Goal: Information Seeking & Learning: Learn about a topic

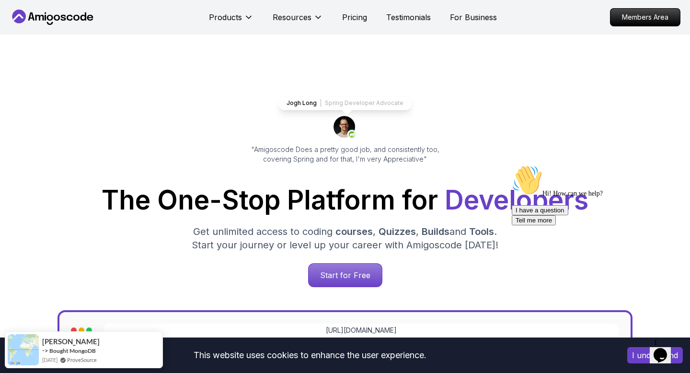
click at [676, 165] on div "Chat attention grabber" at bounding box center [598, 165] width 173 height 0
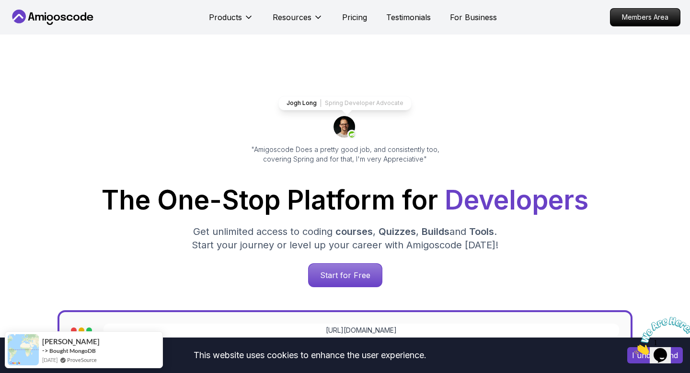
click at [635, 348] on icon "Close" at bounding box center [635, 352] width 0 height 8
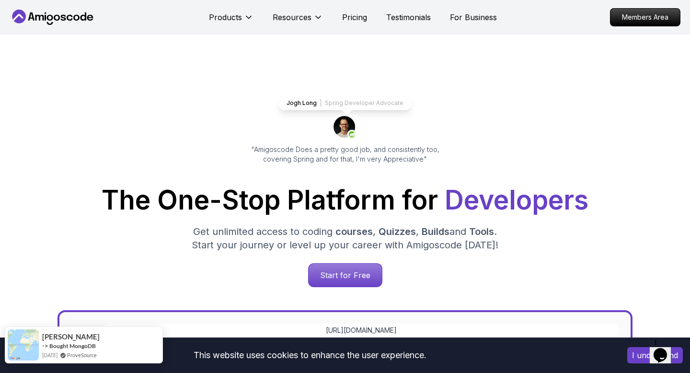
click at [29, 350] on img at bounding box center [23, 344] width 31 height 31
click at [66, 342] on div "-> Bought MongoDB" at bounding box center [71, 346] width 58 height 8
click at [68, 345] on link "Bought MongoDB" at bounding box center [72, 345] width 47 height 7
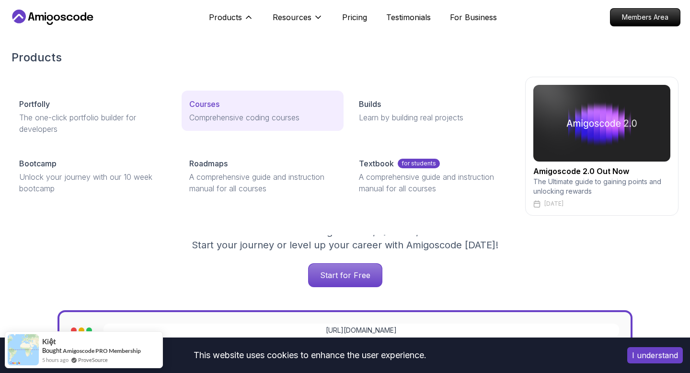
click at [218, 116] on p "Comprehensive coding courses" at bounding box center [262, 118] width 147 height 12
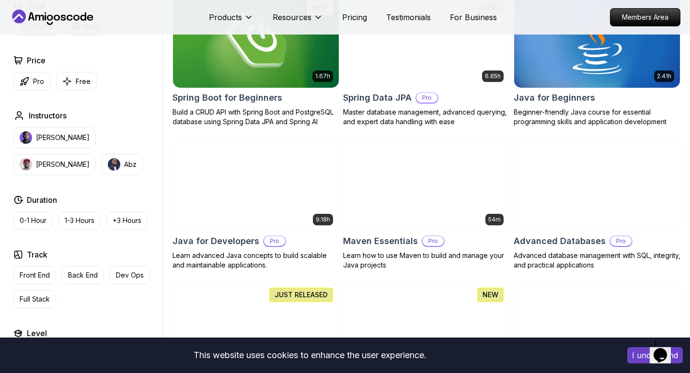
scroll to position [491, 0]
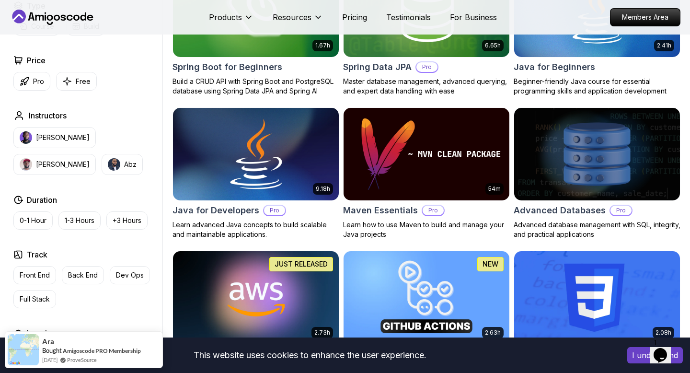
click at [277, 136] on img at bounding box center [256, 153] width 174 height 97
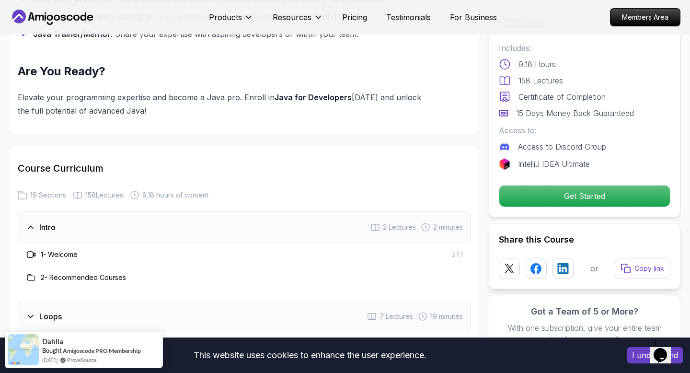
scroll to position [1081, 0]
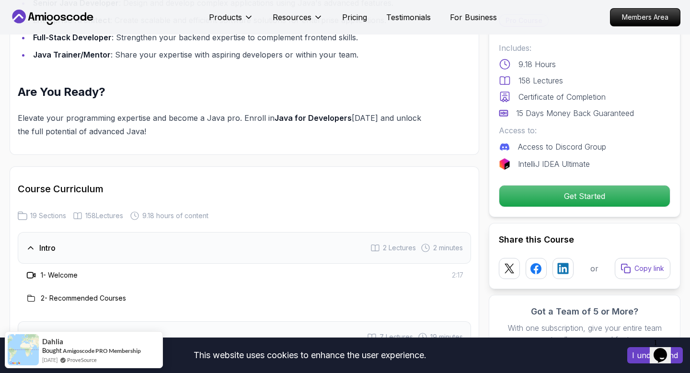
click at [325, 238] on div "Intro 2 Lectures 2 minutes" at bounding box center [245, 248] width 454 height 32
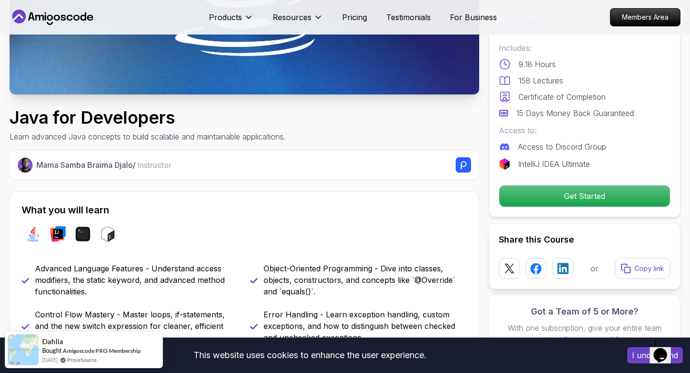
scroll to position [0, 0]
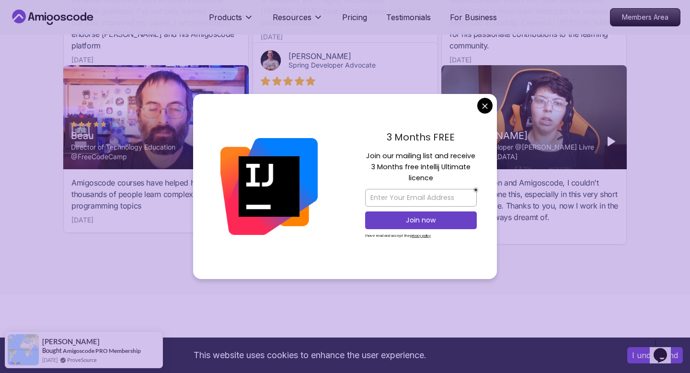
scroll to position [3397, 0]
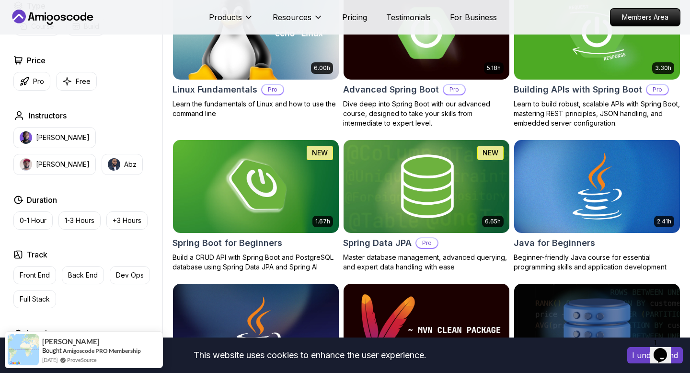
scroll to position [354, 0]
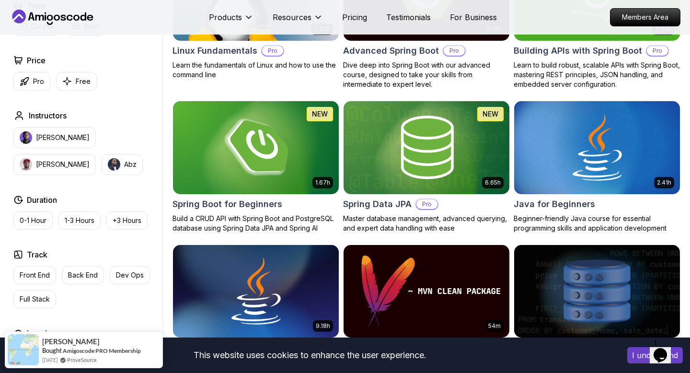
click at [230, 145] on img at bounding box center [256, 147] width 174 height 97
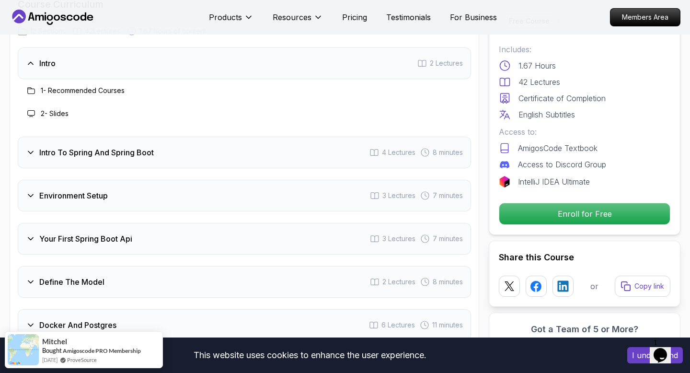
scroll to position [1221, 0]
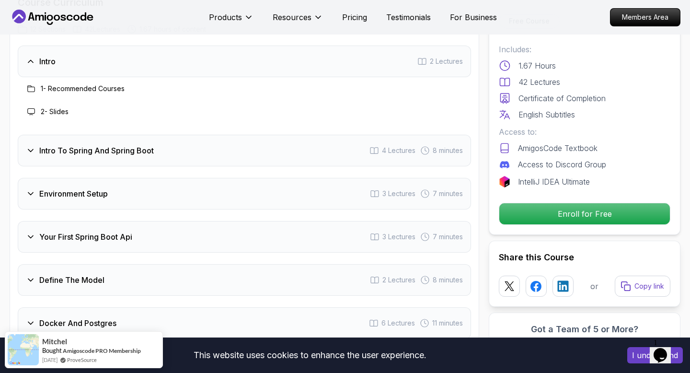
click at [242, 135] on div "Intro To Spring And Spring Boot 4 Lectures 8 minutes" at bounding box center [245, 151] width 454 height 32
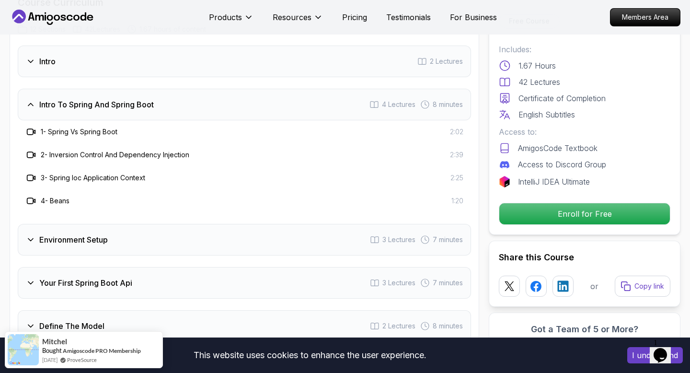
click at [211, 224] on div "Environment Setup 3 Lectures 7 minutes" at bounding box center [245, 240] width 454 height 32
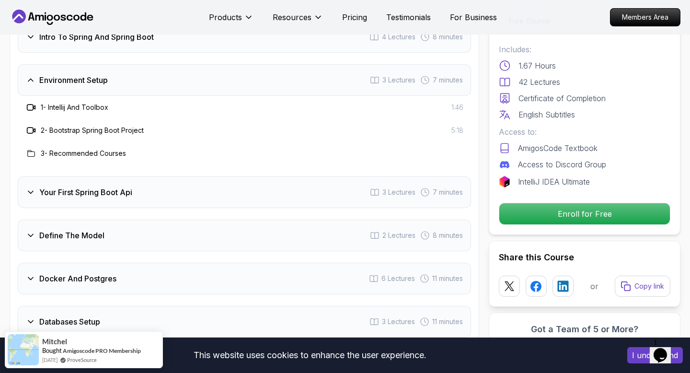
scroll to position [1289, 0]
click at [212, 176] on div "Your First Spring Boot Api 3 Lectures 7 minutes" at bounding box center [245, 192] width 454 height 32
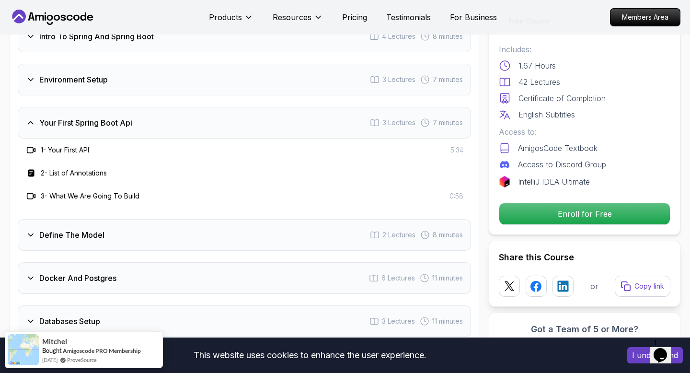
click at [195, 230] on div "Define The Model 2 Lectures 8 minutes" at bounding box center [245, 235] width 454 height 32
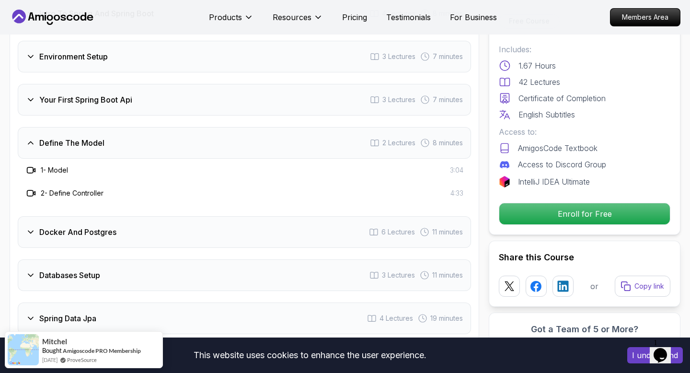
scroll to position [1320, 0]
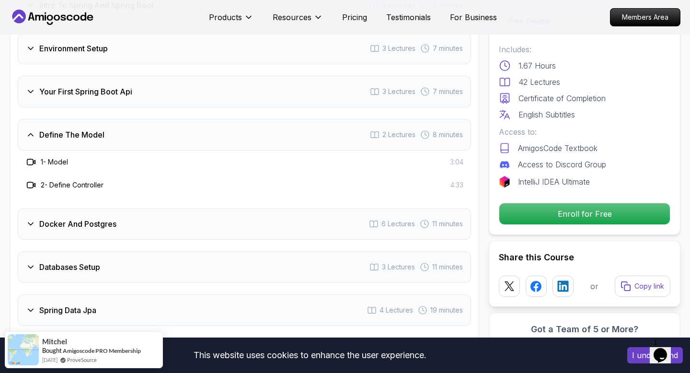
click at [195, 230] on div "Intro 2 Lectures Intro To Spring And Spring Boot 4 Lectures 8 minutes Environme…" at bounding box center [245, 222] width 454 height 552
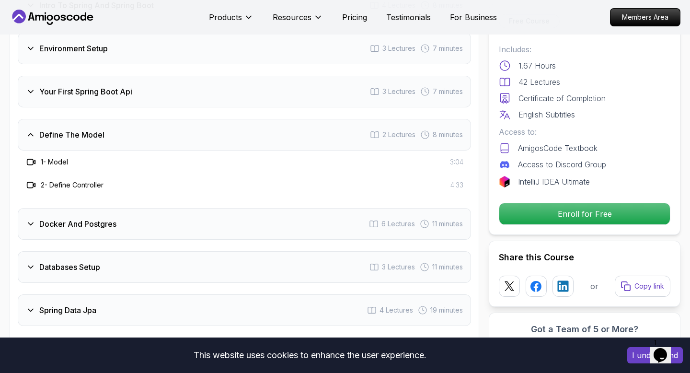
click at [195, 227] on div "Intro 2 Lectures Intro To Spring And Spring Boot 4 Lectures 8 minutes Environme…" at bounding box center [245, 222] width 454 height 552
click at [200, 214] on div "Docker And Postgres 6 Lectures 11 minutes" at bounding box center [245, 224] width 454 height 32
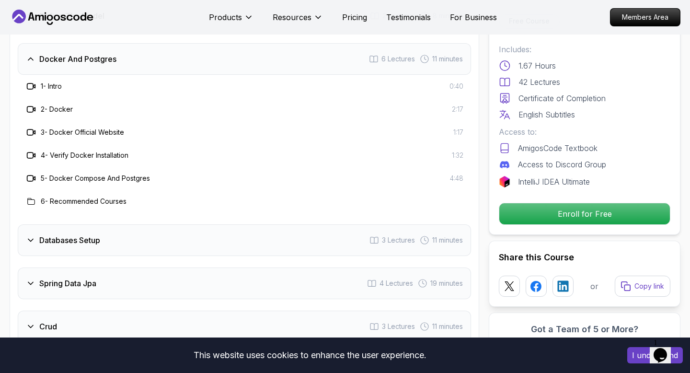
scroll to position [1443, 0]
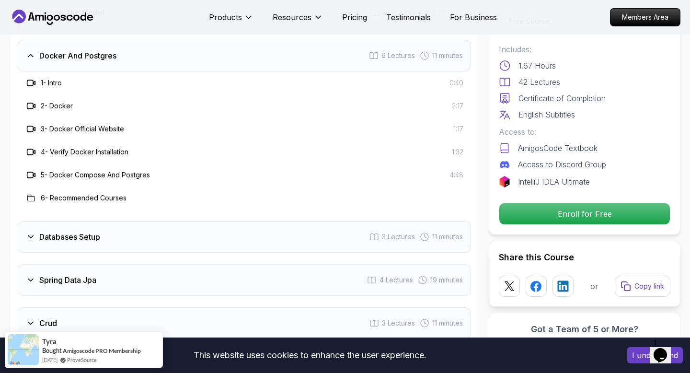
click at [200, 221] on div "Databases Setup 3 Lectures 11 minutes" at bounding box center [245, 237] width 454 height 32
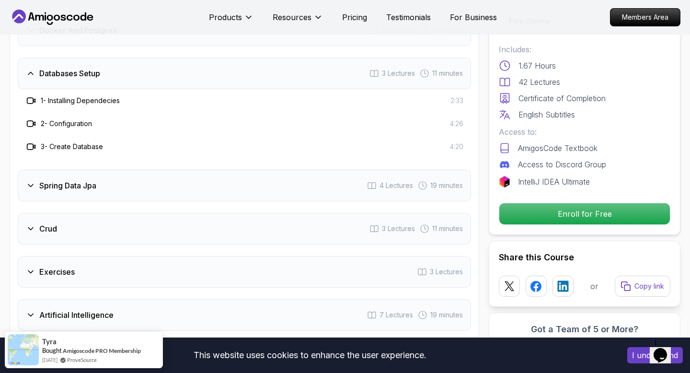
click at [207, 172] on div "Spring Data Jpa 4 Lectures 19 minutes" at bounding box center [245, 186] width 454 height 32
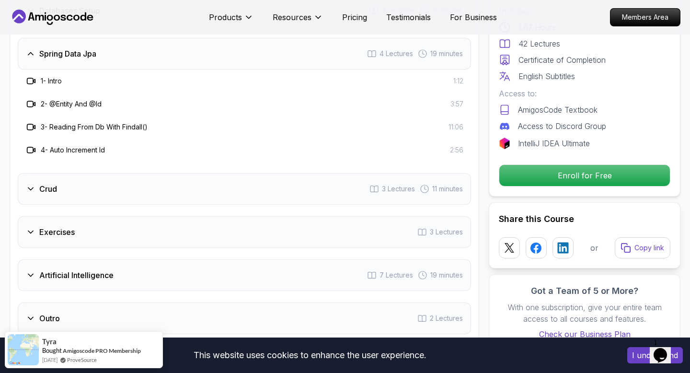
scroll to position [1532, 0]
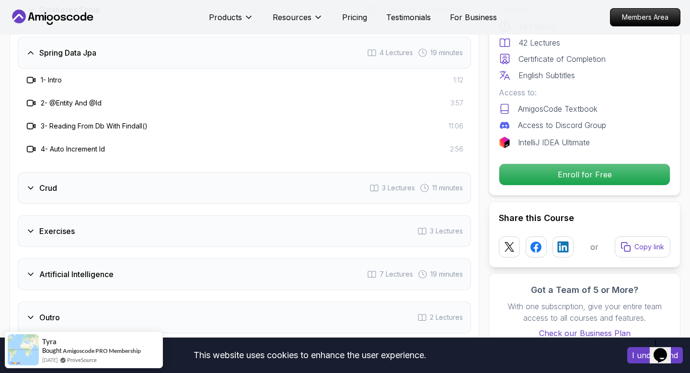
click at [206, 175] on div "Crud 3 Lectures 11 minutes" at bounding box center [245, 188] width 454 height 32
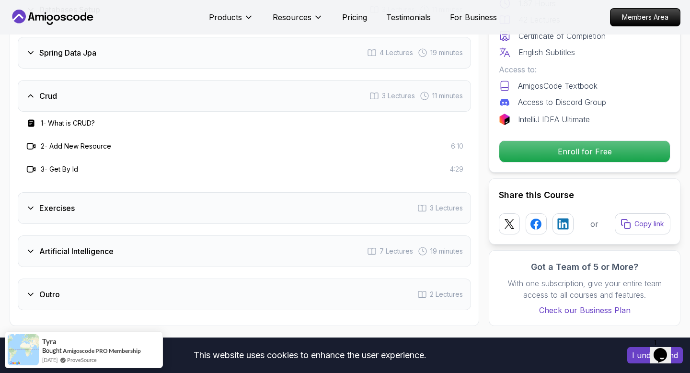
scroll to position [1578, 0]
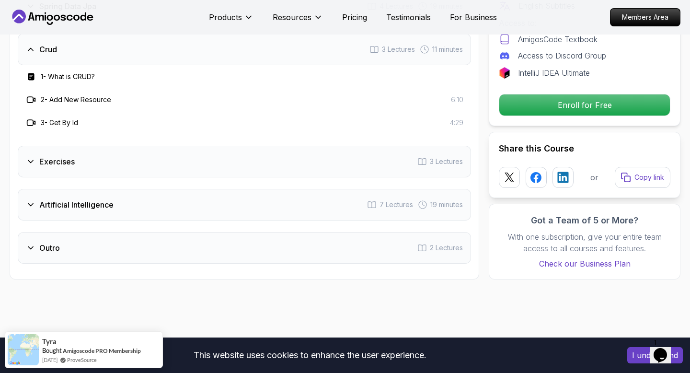
click at [207, 162] on div "Exercises 3 Lectures" at bounding box center [245, 162] width 454 height 32
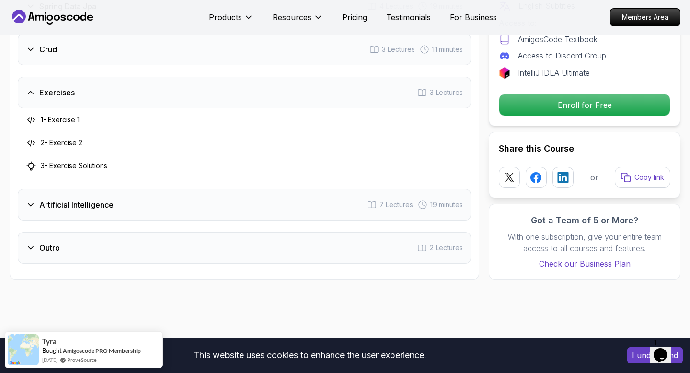
click at [185, 197] on div "Artificial Intelligence 7 Lectures 19 minutes" at bounding box center [245, 205] width 454 height 32
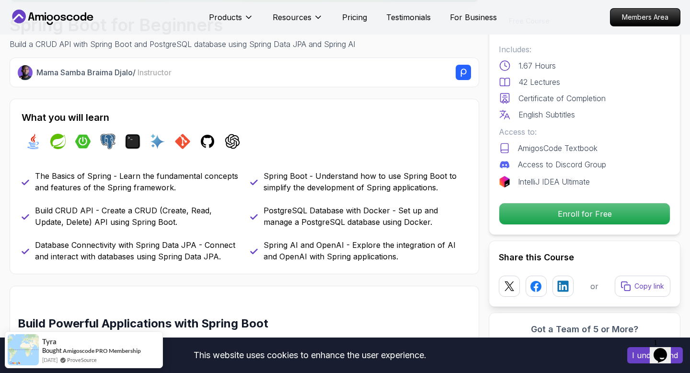
scroll to position [0, 0]
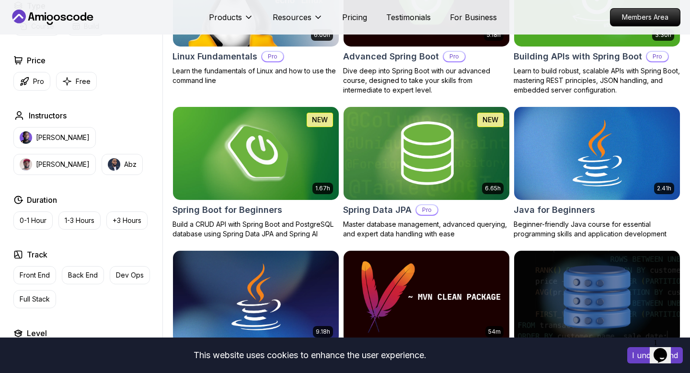
scroll to position [354, 0]
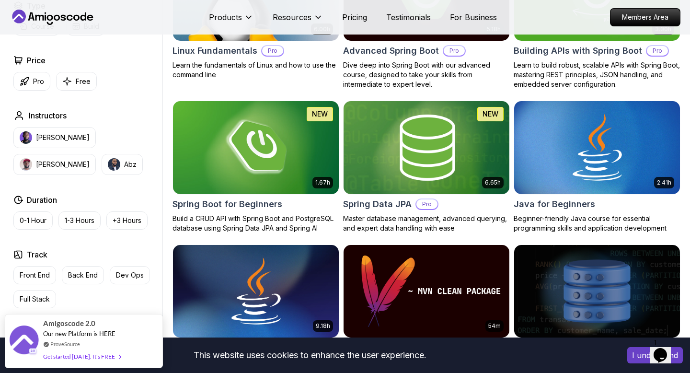
click at [429, 168] on img at bounding box center [426, 147] width 174 height 97
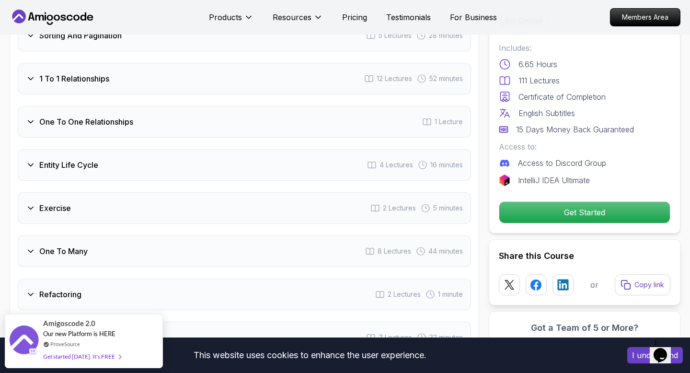
scroll to position [1554, 0]
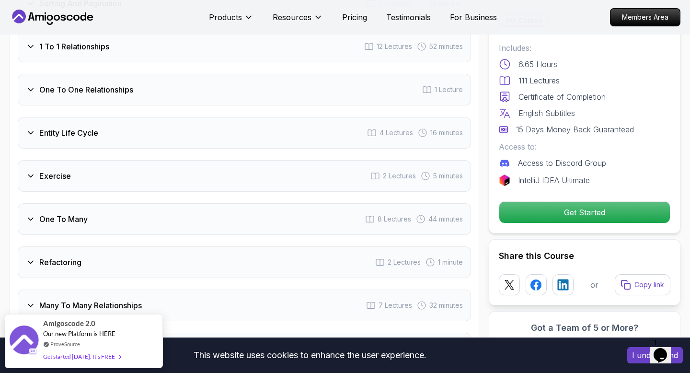
click at [536, 196] on div "Pro Course Includes: 6.65 Hours 111 Lectures Certificate of Completion English …" at bounding box center [585, 119] width 192 height 230
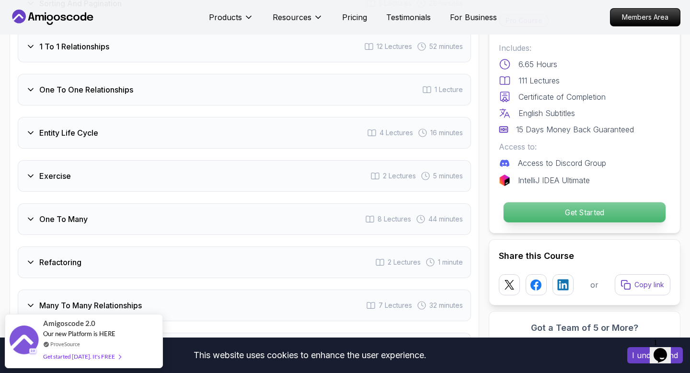
click at [535, 214] on p "Get Started" at bounding box center [585, 212] width 162 height 20
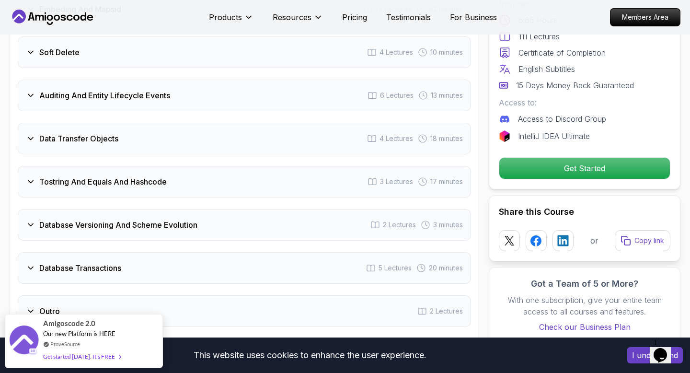
scroll to position [1856, 0]
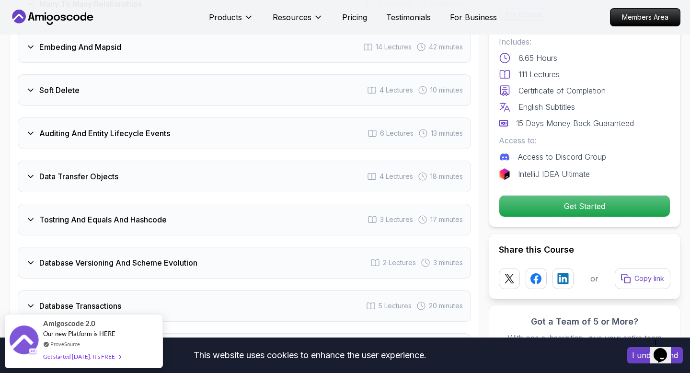
click at [303, 117] on div "Auditing And Entity Lifecycle Events 6 Lectures 13 minutes" at bounding box center [245, 133] width 454 height 32
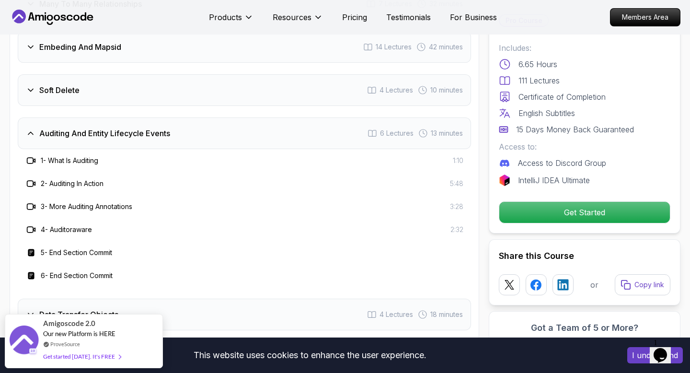
click at [303, 117] on div "Auditing And Entity Lifecycle Events 6 Lectures 13 minutes" at bounding box center [245, 133] width 454 height 32
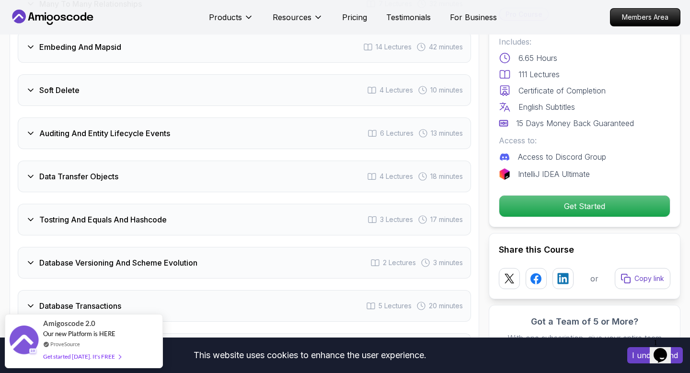
click at [311, 79] on div "Soft Delete 4 Lectures 10 minutes" at bounding box center [245, 90] width 454 height 32
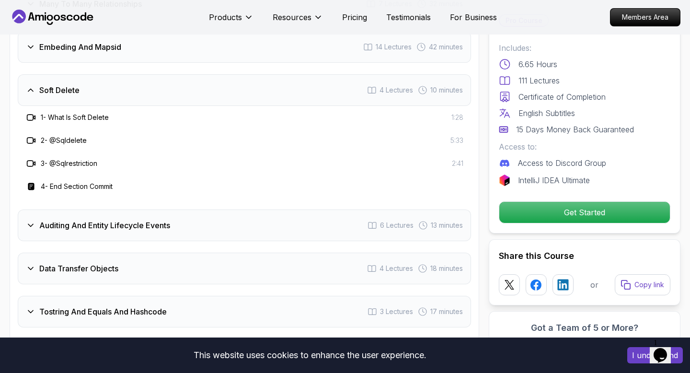
click at [312, 79] on div "Soft Delete 4 Lectures 10 minutes" at bounding box center [245, 90] width 454 height 32
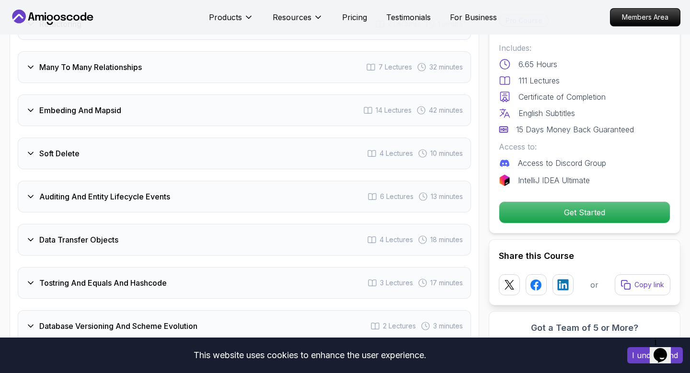
scroll to position [1696, 0]
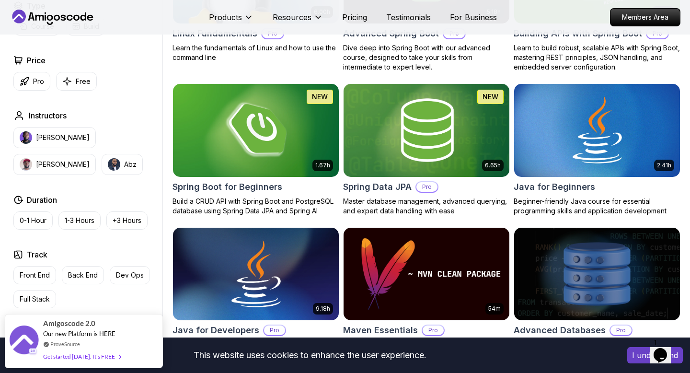
scroll to position [2038, 0]
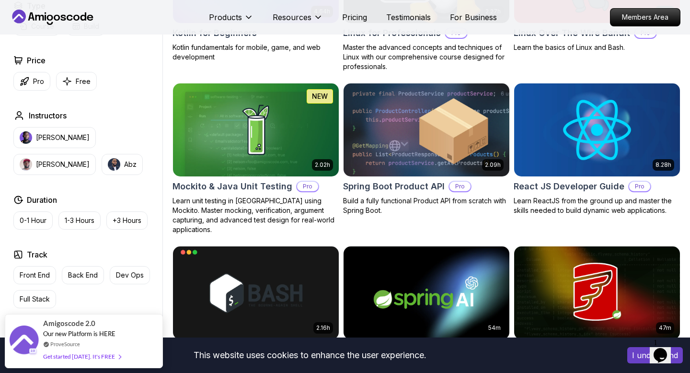
click at [413, 111] on img at bounding box center [426, 129] width 174 height 97
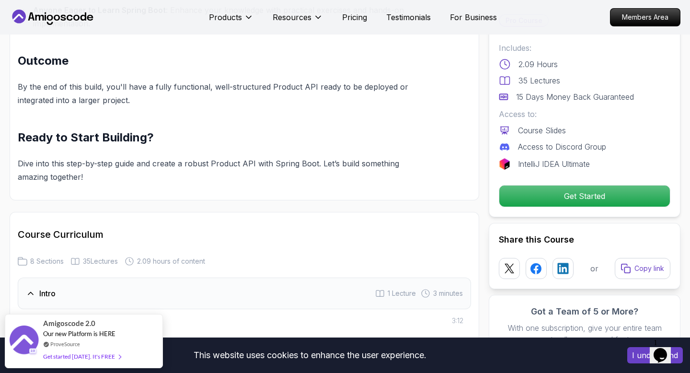
scroll to position [1210, 0]
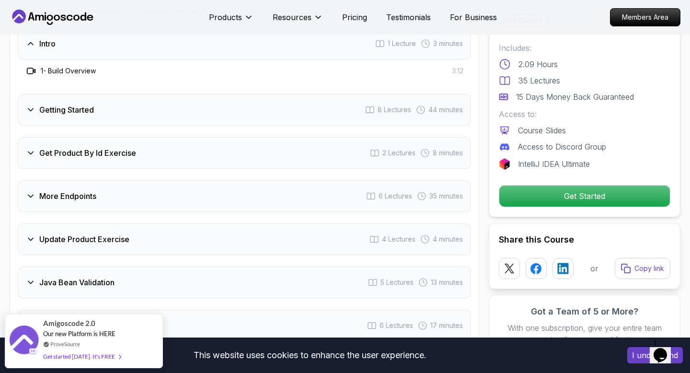
click at [205, 144] on div "Get Product By Id Exercise 2 Lectures 8 minutes" at bounding box center [245, 153] width 454 height 32
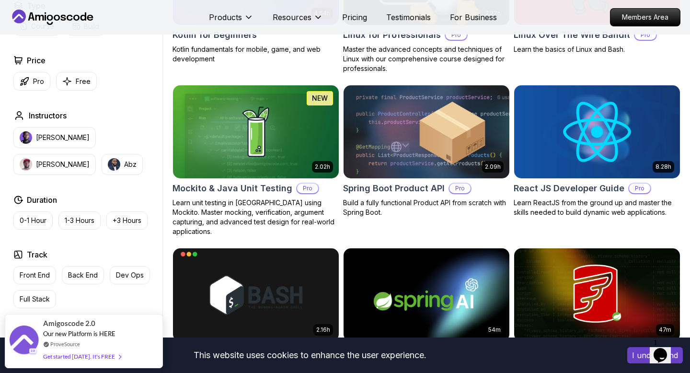
scroll to position [2103, 0]
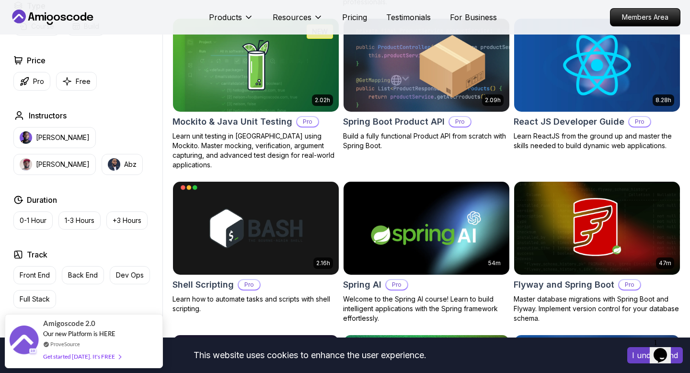
click at [398, 224] on img at bounding box center [426, 227] width 174 height 97
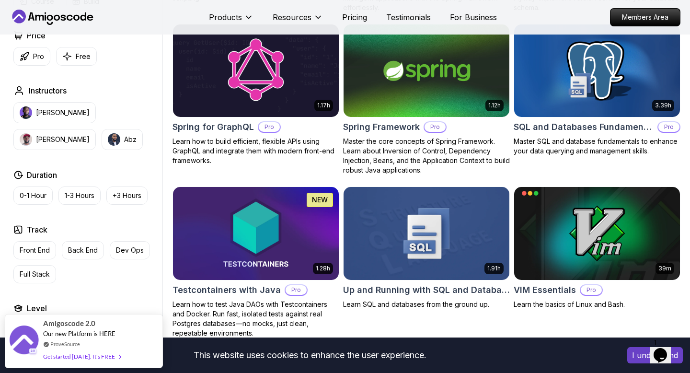
scroll to position [2419, 0]
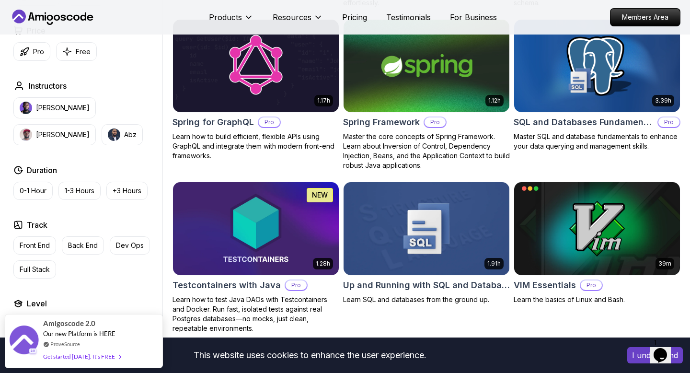
click at [420, 61] on img at bounding box center [426, 65] width 174 height 97
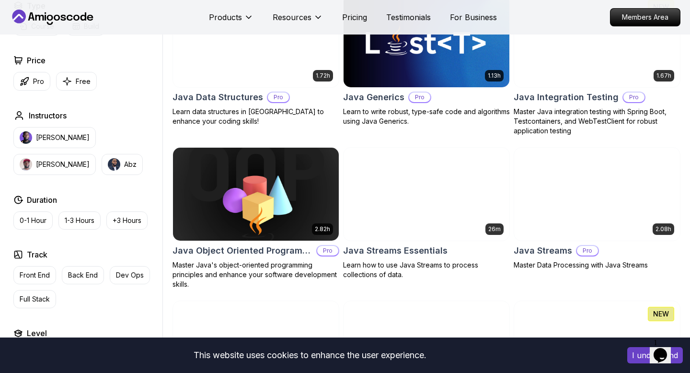
scroll to position [1891, 0]
